Goal: Check status: Check status

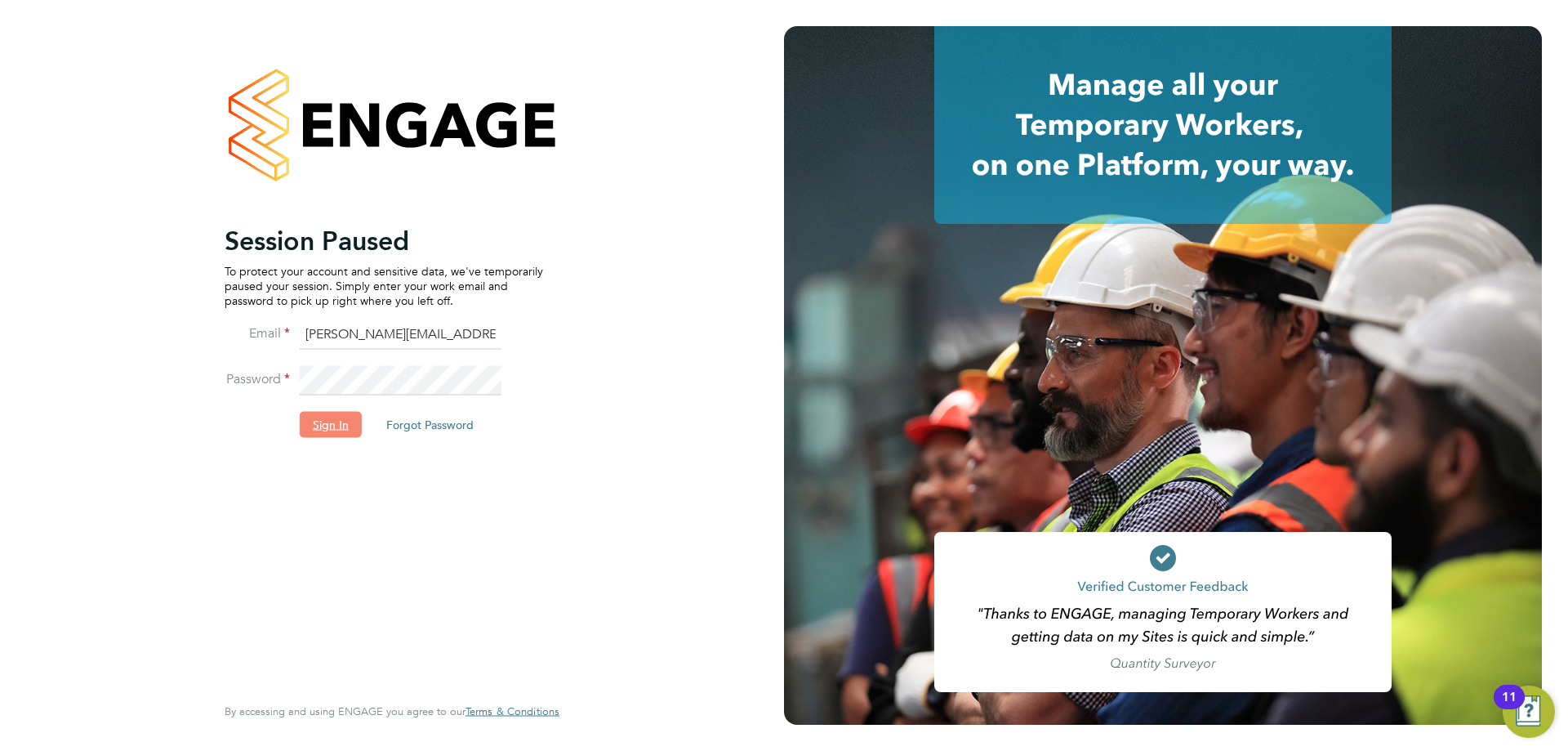
click at [318, 427] on button "Sign In" at bounding box center [331, 424] width 62 height 27
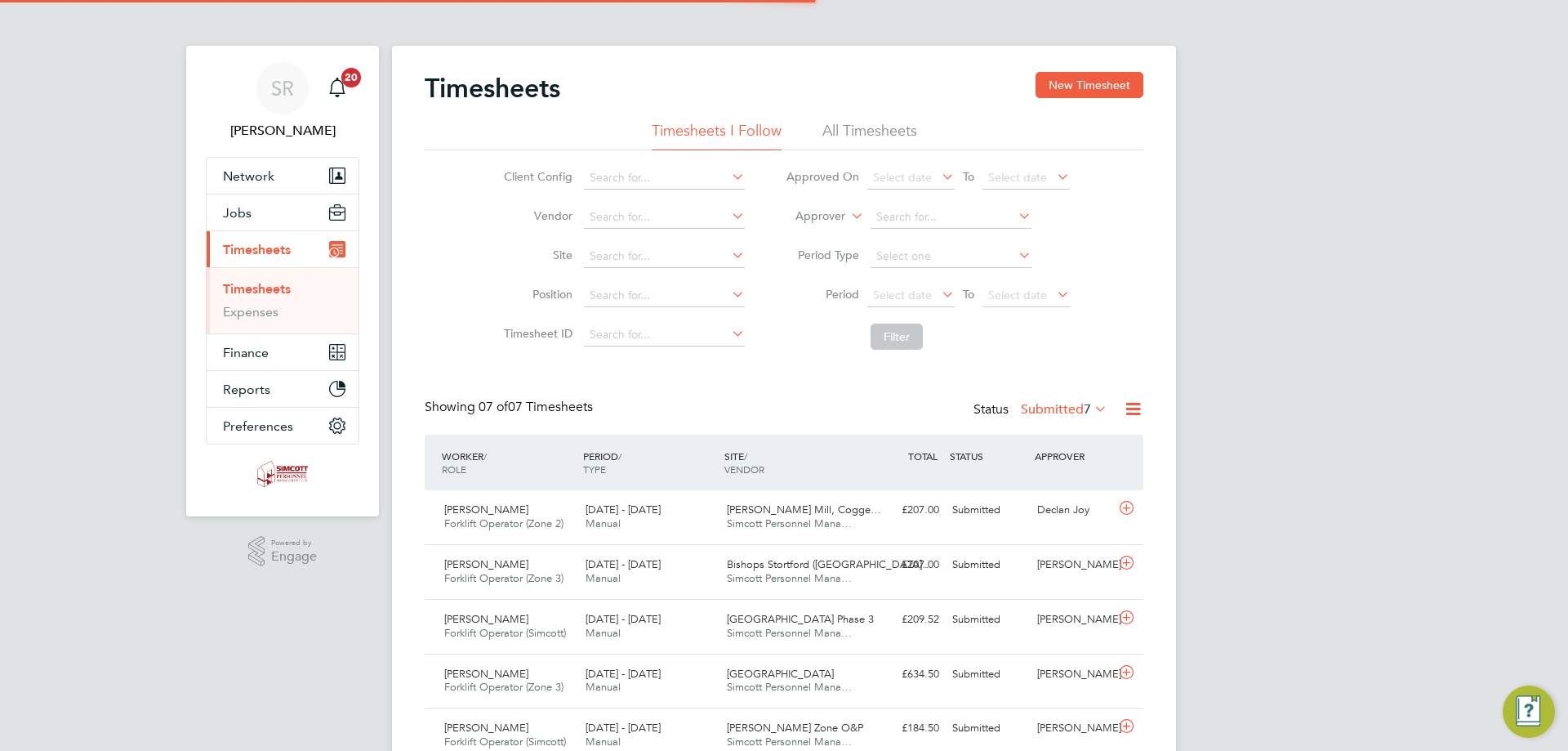
click at [866, 130] on li "All Timesheets" at bounding box center [870, 135] width 95 height 29
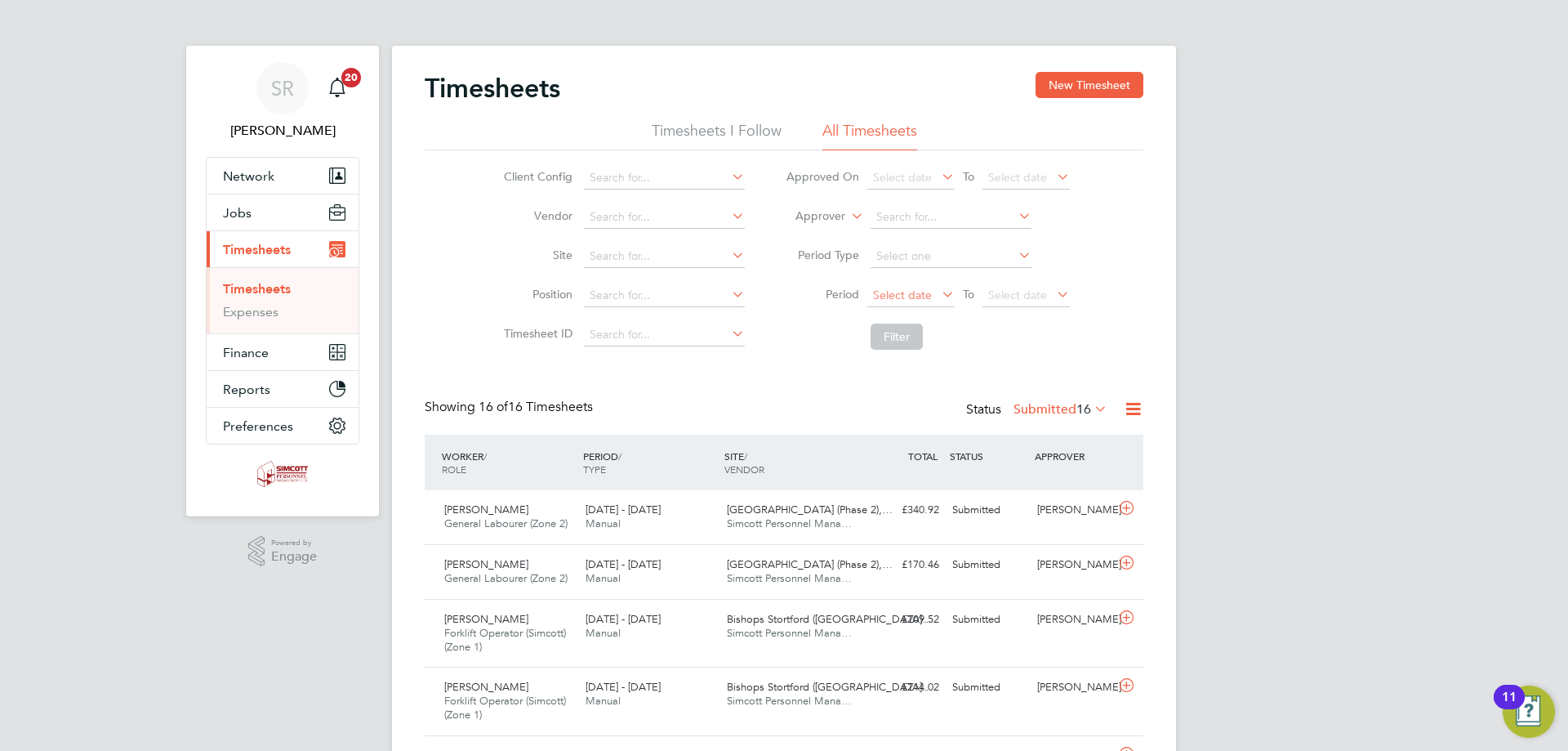
scroll to position [8, 8]
click at [926, 299] on span "Select date" at bounding box center [902, 295] width 59 height 15
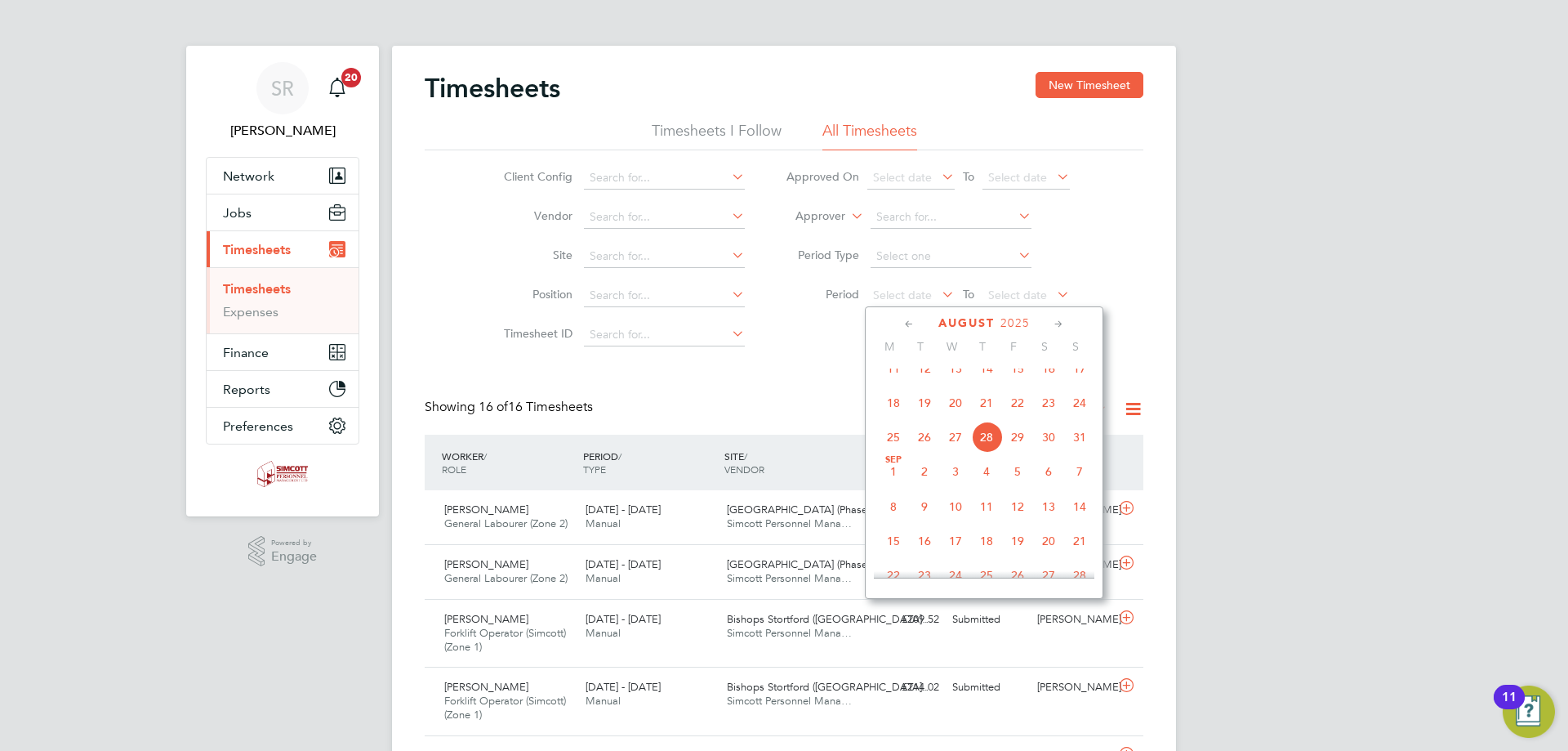
click at [894, 418] on span "18" at bounding box center [893, 402] width 31 height 31
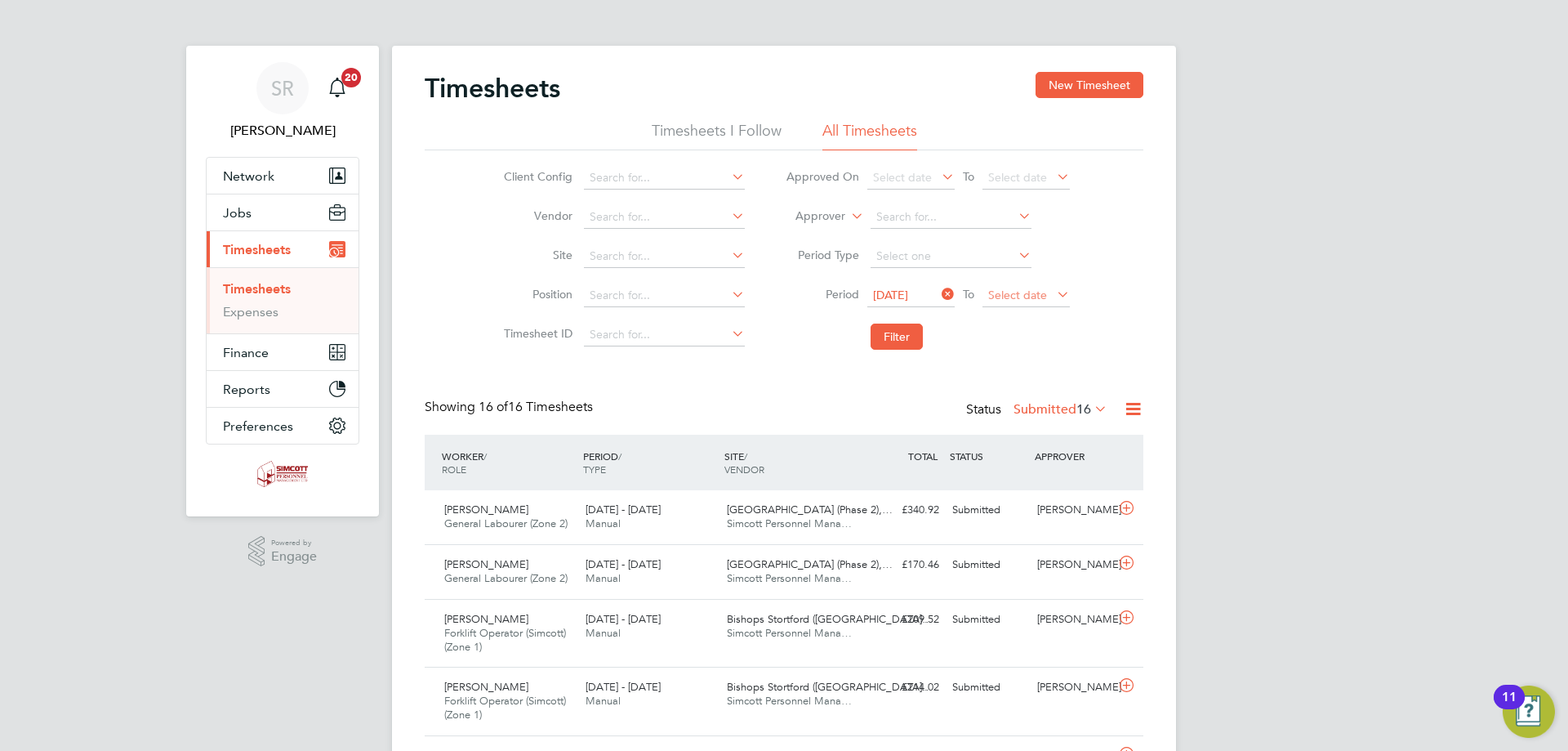
click at [1015, 298] on span "Select date" at bounding box center [1018, 295] width 59 height 15
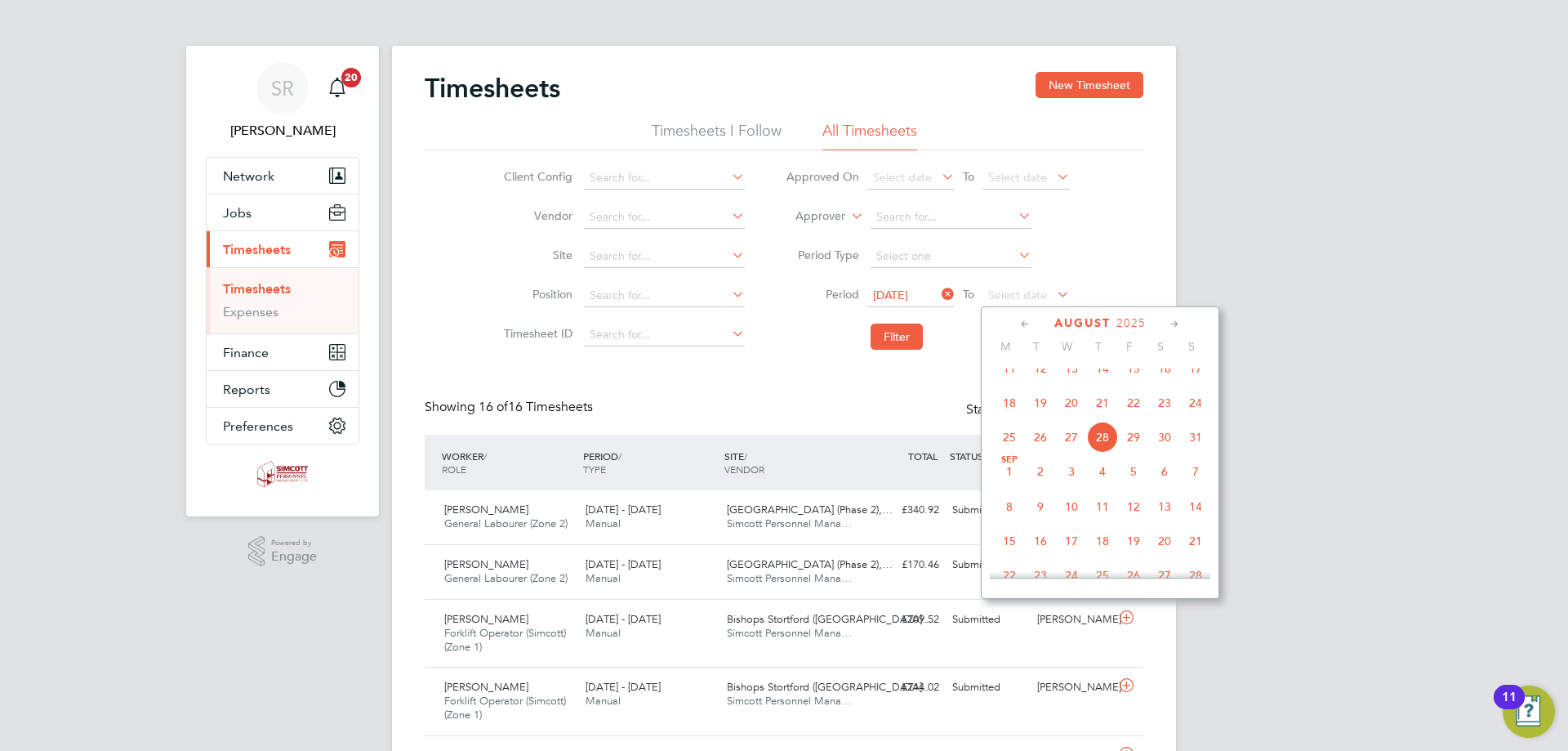
click at [1183, 418] on span "24" at bounding box center [1196, 402] width 31 height 31
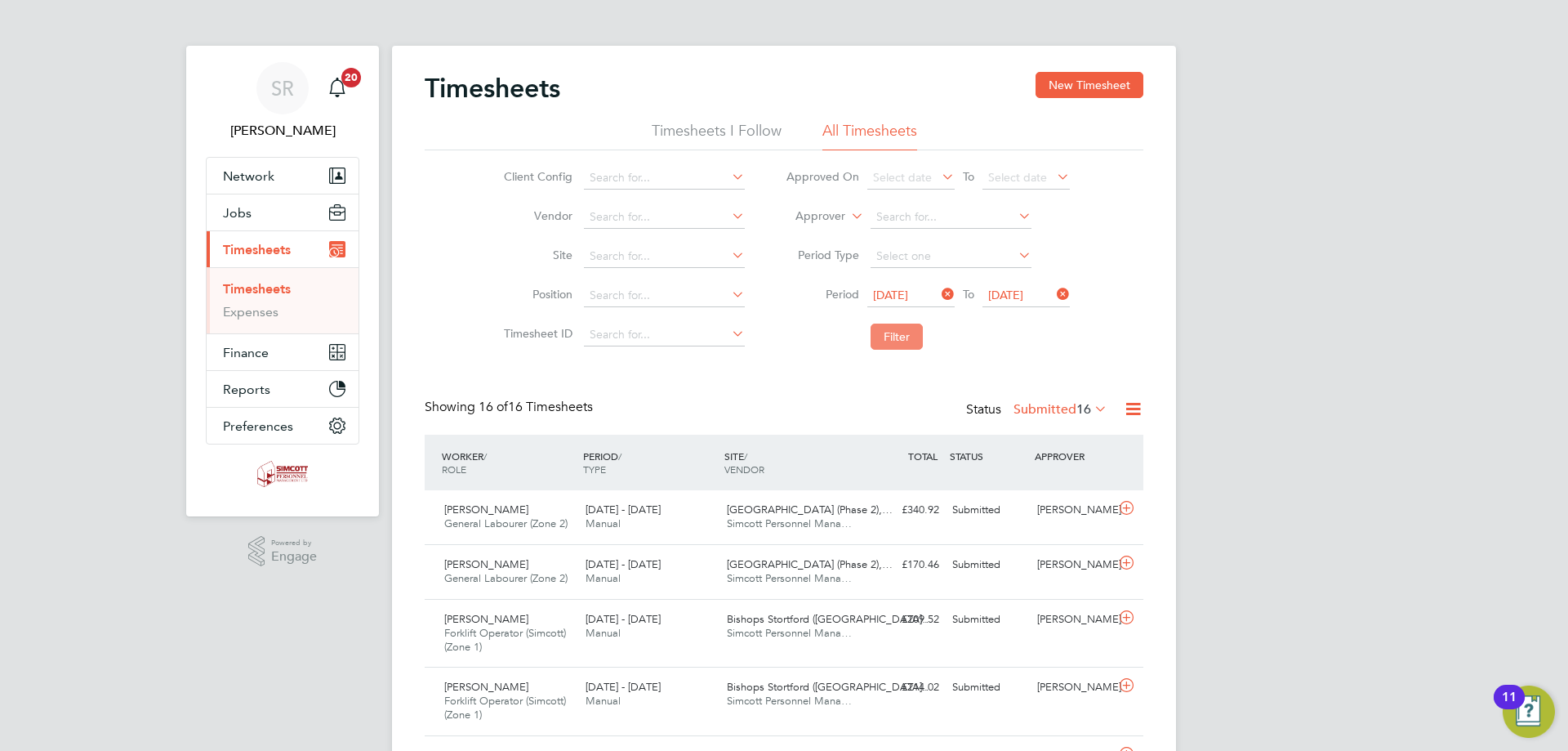
click at [886, 348] on button "Filter" at bounding box center [896, 337] width 52 height 27
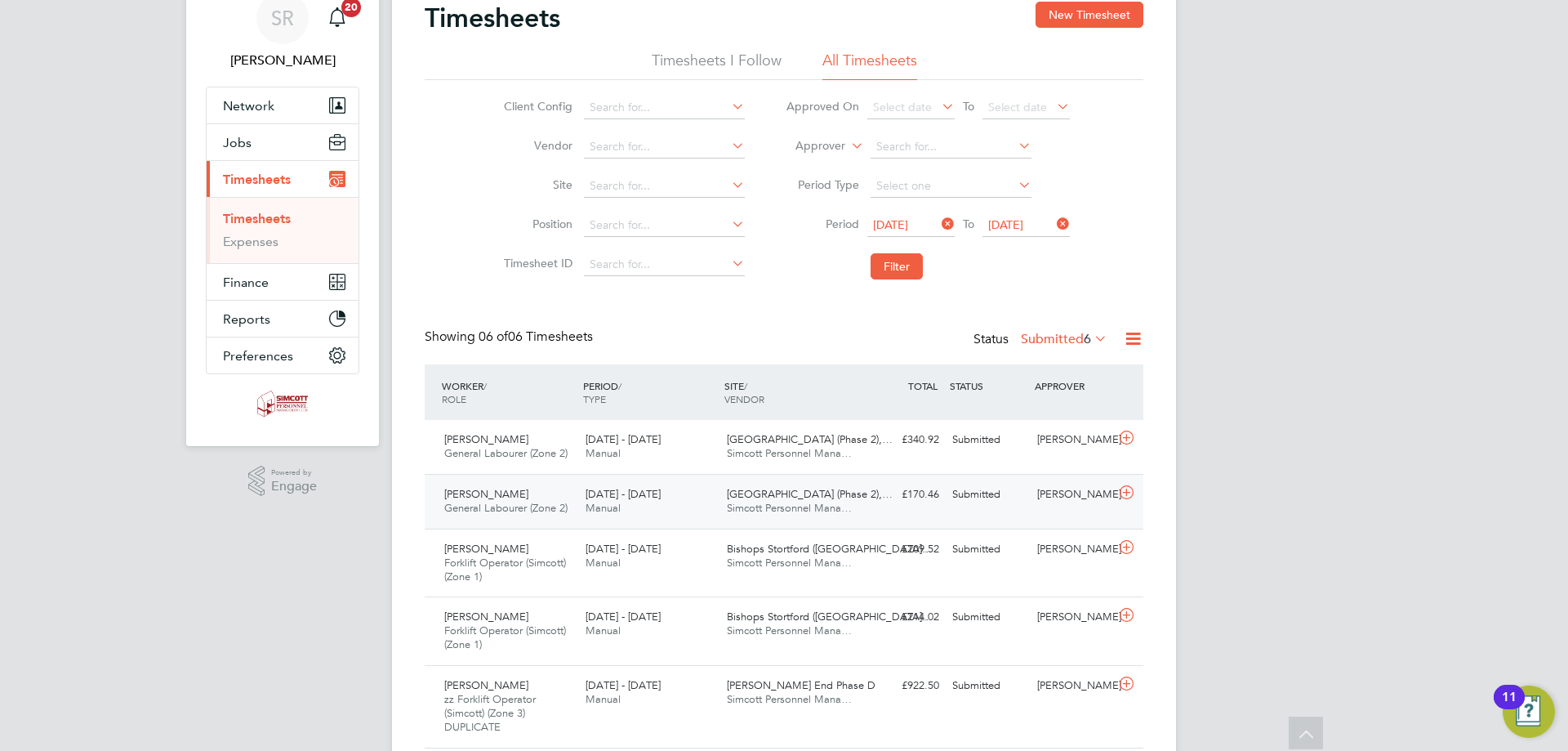
scroll to position [0, 0]
